Goal: Task Accomplishment & Management: Manage account settings

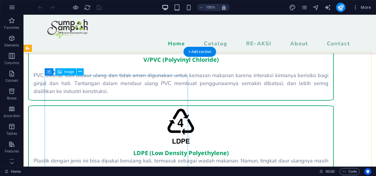
scroll to position [935, 0]
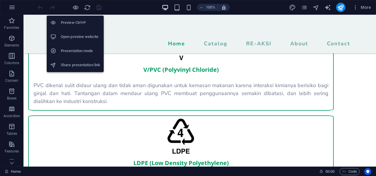
click at [81, 32] on li "Open preview website" at bounding box center [75, 37] width 57 height 14
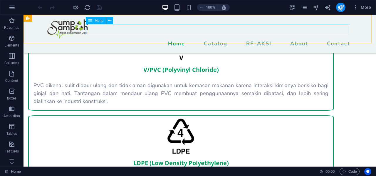
click at [251, 39] on nav "Home Catalog RE-AKSI About Contact" at bounding box center [200, 44] width 306 height 10
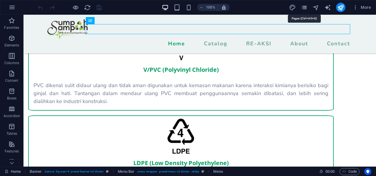
click at [304, 8] on icon "pages" at bounding box center [304, 7] width 7 height 7
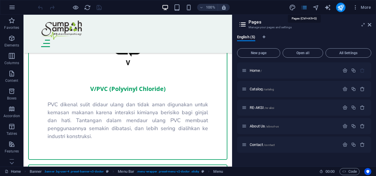
scroll to position [1270, 0]
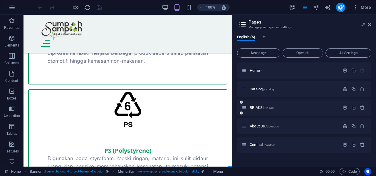
click at [258, 105] on div "RE-AKSI /re-aksi" at bounding box center [291, 107] width 98 height 7
click at [256, 106] on span "RE-AKSI /re-aksi" at bounding box center [262, 107] width 24 height 4
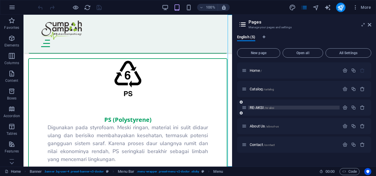
scroll to position [0, 0]
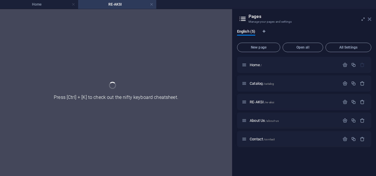
click at [371, 18] on icon at bounding box center [370, 19] width 4 height 5
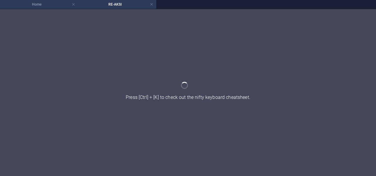
click at [62, 3] on h4 "Home" at bounding box center [39, 4] width 78 height 6
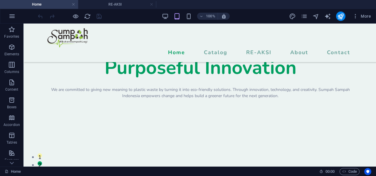
scroll to position [1270, 0]
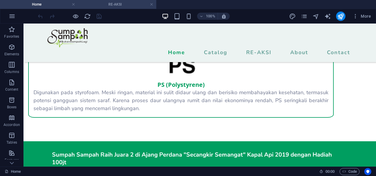
click at [131, 1] on h4 "RE-AKSI" at bounding box center [117, 4] width 78 height 6
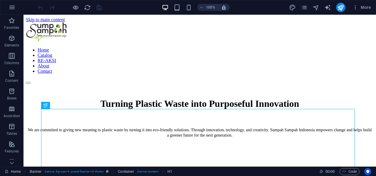
click at [309, 6] on div "More" at bounding box center [331, 7] width 84 height 9
click at [307, 6] on icon "pages" at bounding box center [304, 7] width 7 height 7
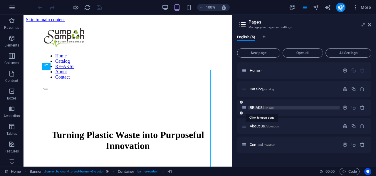
click at [253, 107] on span "RE-AKSI /re-aksi" at bounding box center [262, 107] width 24 height 4
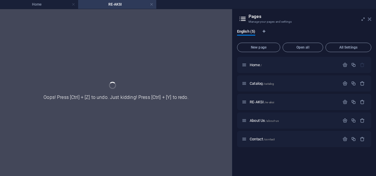
click at [369, 18] on icon at bounding box center [370, 19] width 4 height 5
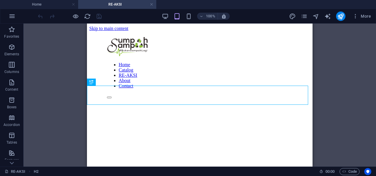
scroll to position [286, 0]
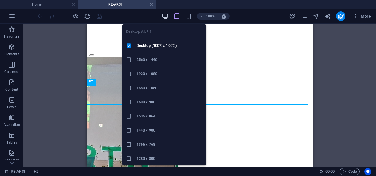
click at [164, 15] on icon "button" at bounding box center [165, 16] width 7 height 7
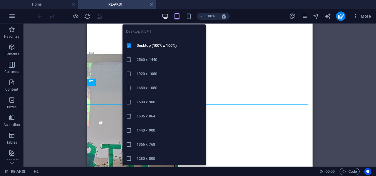
scroll to position [283, 0]
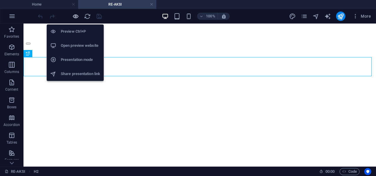
click at [74, 17] on icon "button" at bounding box center [75, 16] width 7 height 7
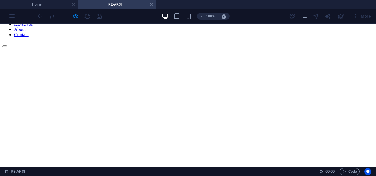
scroll to position [45, 0]
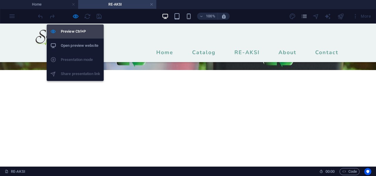
click at [78, 30] on h6 "Preview Ctrl+P" at bounding box center [80, 31] width 39 height 7
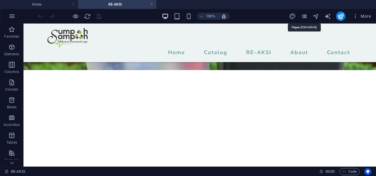
click at [306, 19] on icon "pages" at bounding box center [304, 16] width 7 height 7
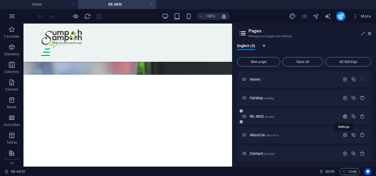
click at [345, 115] on icon "button" at bounding box center [345, 116] width 5 height 5
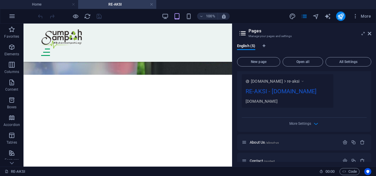
scroll to position [221, 0]
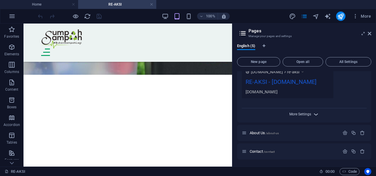
click at [308, 116] on span "More Settings" at bounding box center [301, 114] width 22 height 4
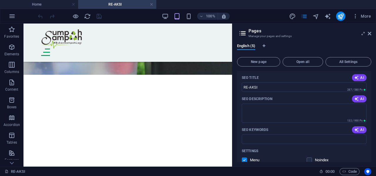
scroll to position [0, 0]
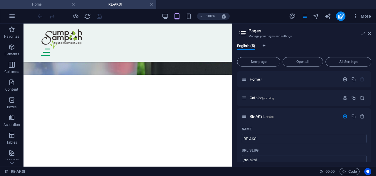
drag, startPoint x: 55, startPoint y: 3, endPoint x: 171, endPoint y: 11, distance: 115.6
click at [55, 3] on h4 "Home" at bounding box center [39, 4] width 78 height 6
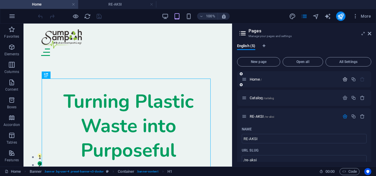
click at [343, 80] on icon "button" at bounding box center [345, 79] width 5 height 5
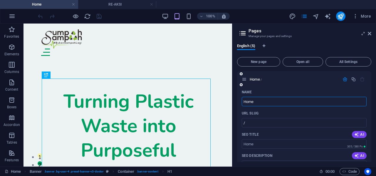
scroll to position [1, 0]
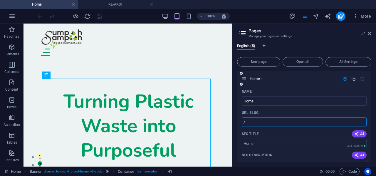
click at [251, 121] on input "/" at bounding box center [304, 121] width 125 height 9
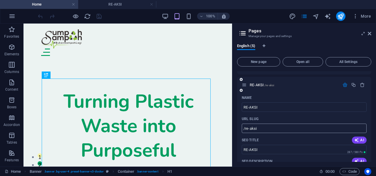
scroll to position [267, 0]
click at [266, 123] on input "/re-aksi" at bounding box center [304, 127] width 125 height 9
type input "/"
click at [368, 35] on icon at bounding box center [370, 33] width 4 height 5
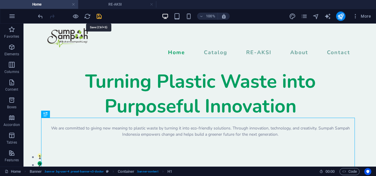
click at [97, 18] on icon "save" at bounding box center [99, 16] width 7 height 7
checkbox input "false"
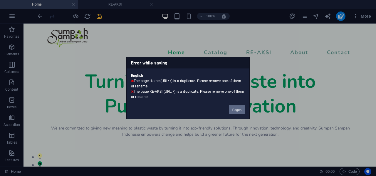
click at [236, 113] on button "Pages" at bounding box center [237, 109] width 16 height 9
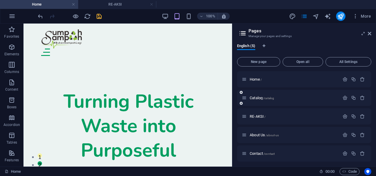
scroll to position [2, 0]
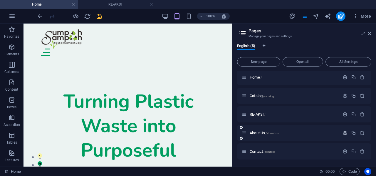
click at [345, 132] on icon "button" at bounding box center [345, 132] width 5 height 5
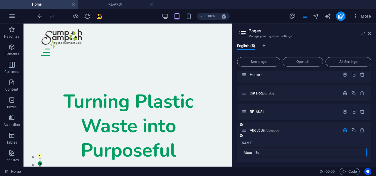
scroll to position [4, 0]
click at [344, 109] on icon "button" at bounding box center [345, 111] width 5 height 5
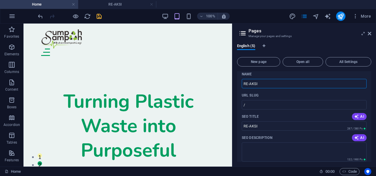
scroll to position [51, 0]
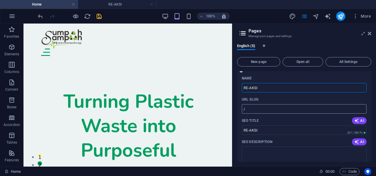
click at [267, 110] on input "/" at bounding box center [304, 108] width 125 height 9
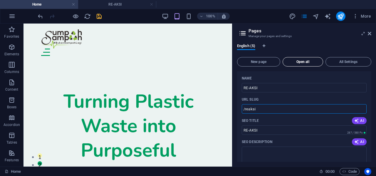
type input "/reaksi"
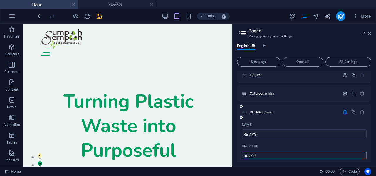
scroll to position [4, 0]
click at [369, 33] on aside "Pages Manage your pages and settings English (5) New page Open all All Settings…" at bounding box center [304, 95] width 144 height 143
drag, startPoint x: 369, startPoint y: 33, endPoint x: 218, endPoint y: 11, distance: 152.7
click at [369, 33] on icon at bounding box center [370, 33] width 4 height 5
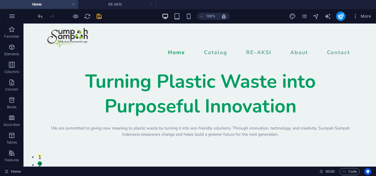
click at [100, 20] on div at bounding box center [70, 15] width 66 height 9
click at [99, 17] on icon "save" at bounding box center [99, 16] width 7 height 7
checkbox input "false"
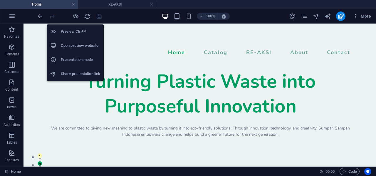
click at [84, 45] on h6 "Open preview website" at bounding box center [80, 45] width 39 height 7
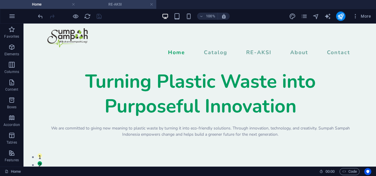
click at [112, 6] on h4 "RE-AKSI" at bounding box center [117, 4] width 78 height 6
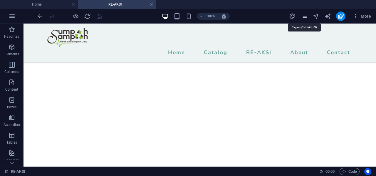
click at [303, 17] on icon "pages" at bounding box center [304, 16] width 7 height 7
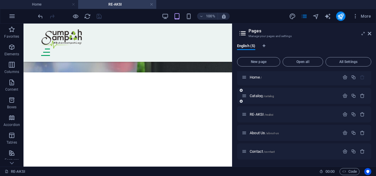
scroll to position [0, 0]
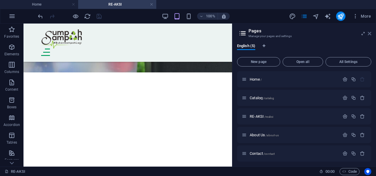
click at [369, 34] on icon at bounding box center [370, 33] width 4 height 5
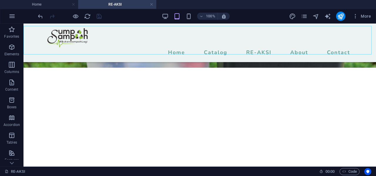
scroll to position [212, 0]
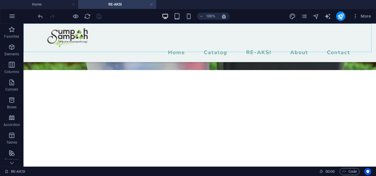
click at [257, 47] on nav "Home Catalog RE-AKSI About Contact" at bounding box center [200, 52] width 306 height 10
click at [258, 47] on nav "Home Catalog RE-AKSI About Contact" at bounding box center [200, 52] width 306 height 10
click at [255, 47] on nav "Home Catalog RE-AKSI About Contact" at bounding box center [200, 52] width 306 height 10
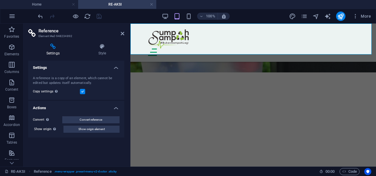
click at [130, 34] on div at bounding box center [129, 95] width 1 height 143
click at [122, 35] on icon at bounding box center [123, 33] width 4 height 5
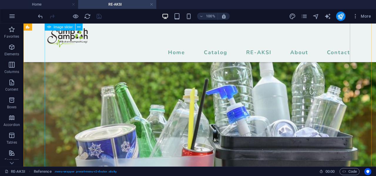
scroll to position [0, 0]
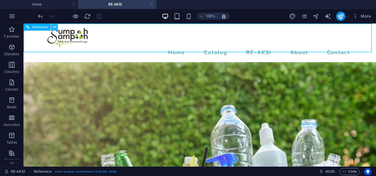
click at [55, 28] on icon at bounding box center [54, 27] width 3 height 6
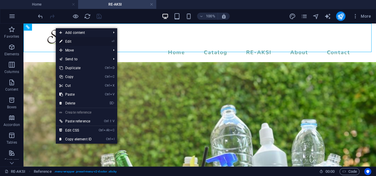
click at [70, 41] on link "⏎ Edit" at bounding box center [75, 41] width 39 height 9
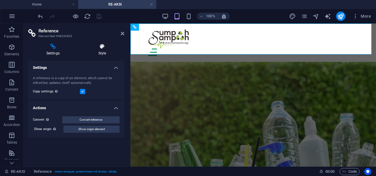
click at [99, 53] on h4 "Style" at bounding box center [102, 50] width 44 height 12
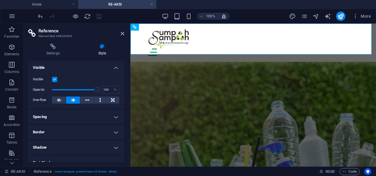
click at [120, 33] on h2 "Reference" at bounding box center [82, 30] width 86 height 5
click at [122, 33] on icon at bounding box center [123, 33] width 4 height 5
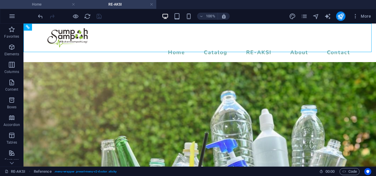
click at [55, 3] on h4 "Home" at bounding box center [39, 4] width 78 height 6
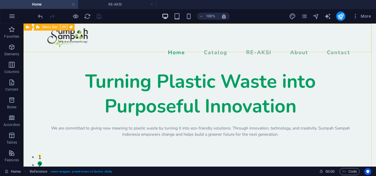
click at [63, 28] on icon at bounding box center [63, 27] width 3 height 6
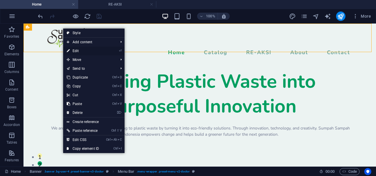
click at [83, 51] on link "⏎ Edit" at bounding box center [82, 50] width 39 height 9
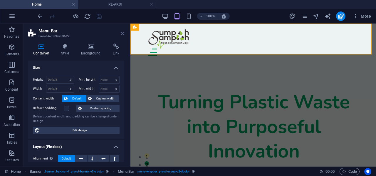
click at [122, 34] on icon at bounding box center [123, 33] width 4 height 5
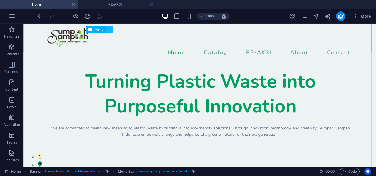
click at [111, 30] on icon at bounding box center [109, 29] width 3 height 6
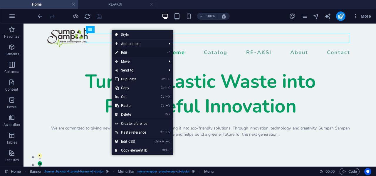
click at [125, 53] on link "⏎ Edit" at bounding box center [131, 52] width 39 height 9
select select
select select "1"
select select
select select "nofollow"
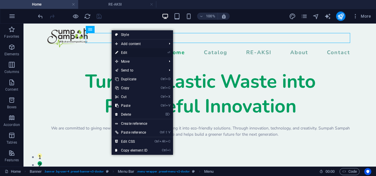
select select
select select "3"
select select
select select "4"
select select
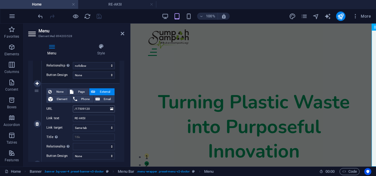
scroll to position [193, 0]
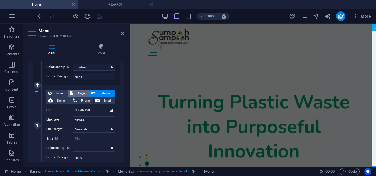
click at [84, 94] on span "Page" at bounding box center [81, 93] width 12 height 7
select select
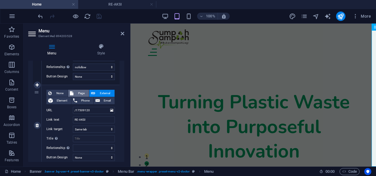
select select
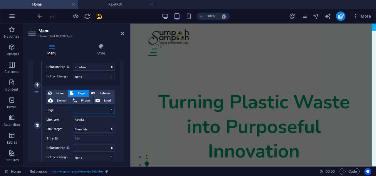
click at [103, 110] on select "Home Catalog RE-AKSI About Us Contact" at bounding box center [94, 110] width 42 height 7
select select "2"
click at [73, 107] on select "Home Catalog RE-AKSI About Us Contact" at bounding box center [94, 110] width 42 height 7
select select
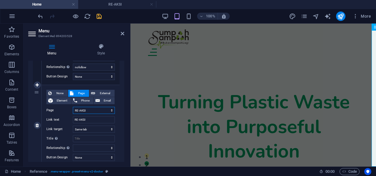
select select
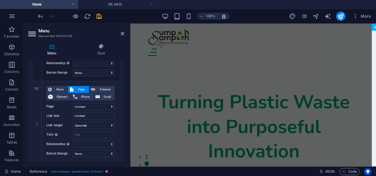
scroll to position [360, 0]
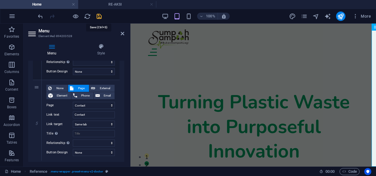
click at [98, 16] on icon "save" at bounding box center [99, 16] width 7 height 7
checkbox input "false"
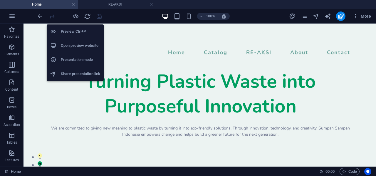
click at [74, 42] on h6 "Open preview website" at bounding box center [80, 45] width 39 height 7
